Goal: Information Seeking & Learning: Learn about a topic

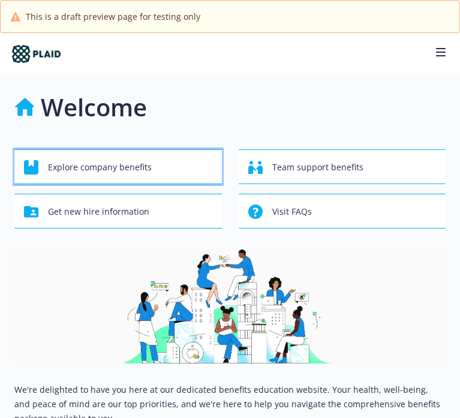
click at [155, 170] on div "Explore company benefits" at bounding box center [120, 167] width 192 height 23
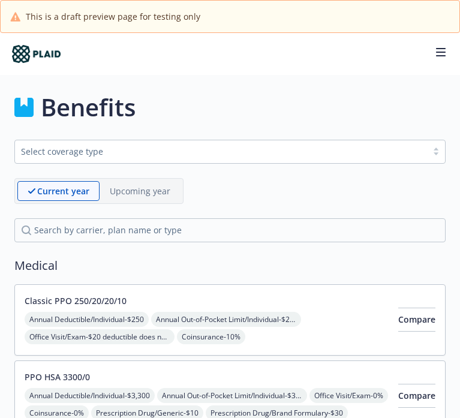
click at [147, 152] on div "Select coverage type" at bounding box center [221, 151] width 400 height 13
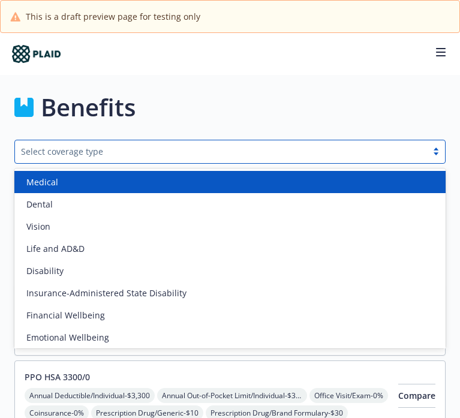
click at [140, 182] on div "Medical" at bounding box center [230, 182] width 416 height 13
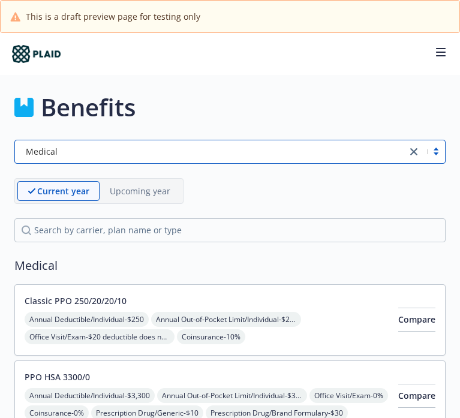
click at [239, 198] on div "Current year Upcoming year" at bounding box center [229, 191] width 431 height 26
